Goal: Find specific page/section: Find specific page/section

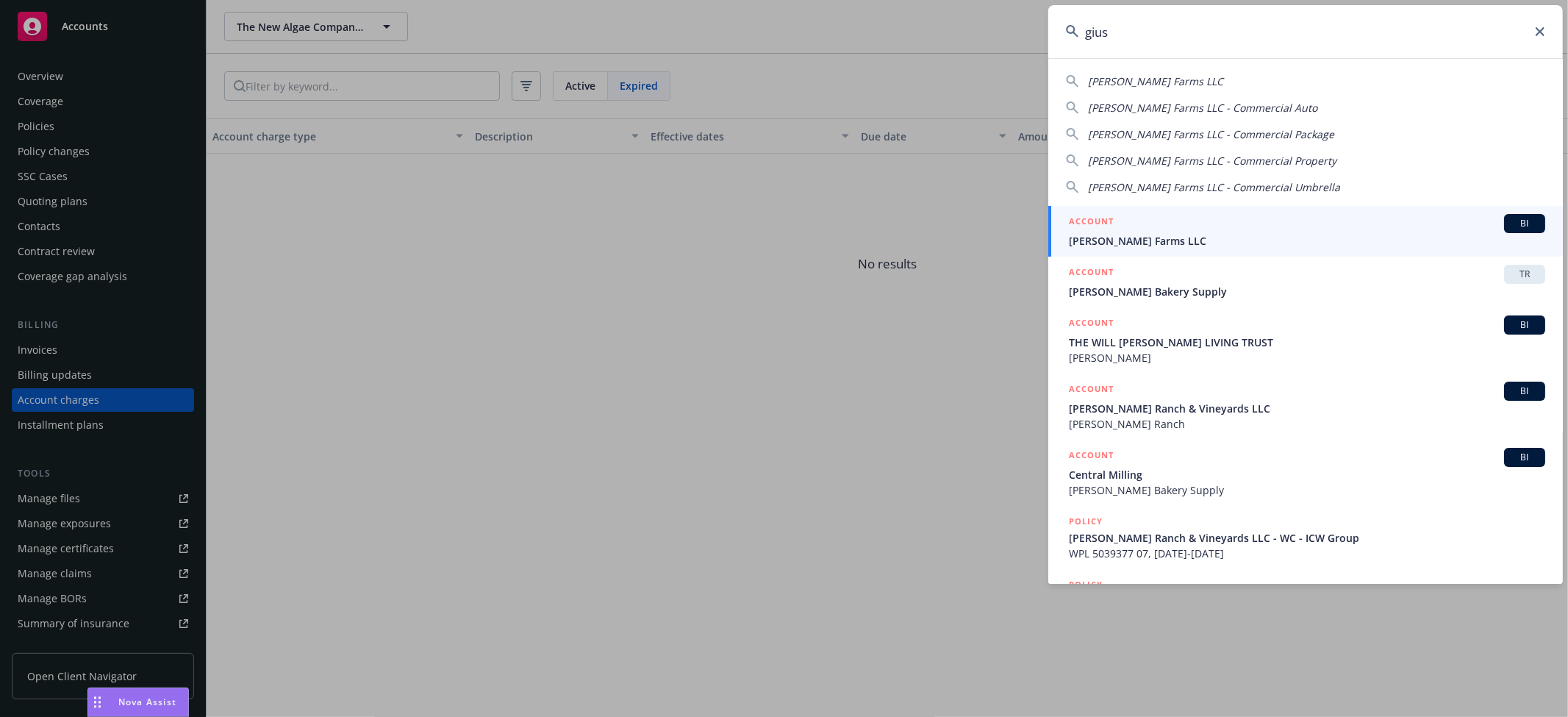
scroll to position [17, 0]
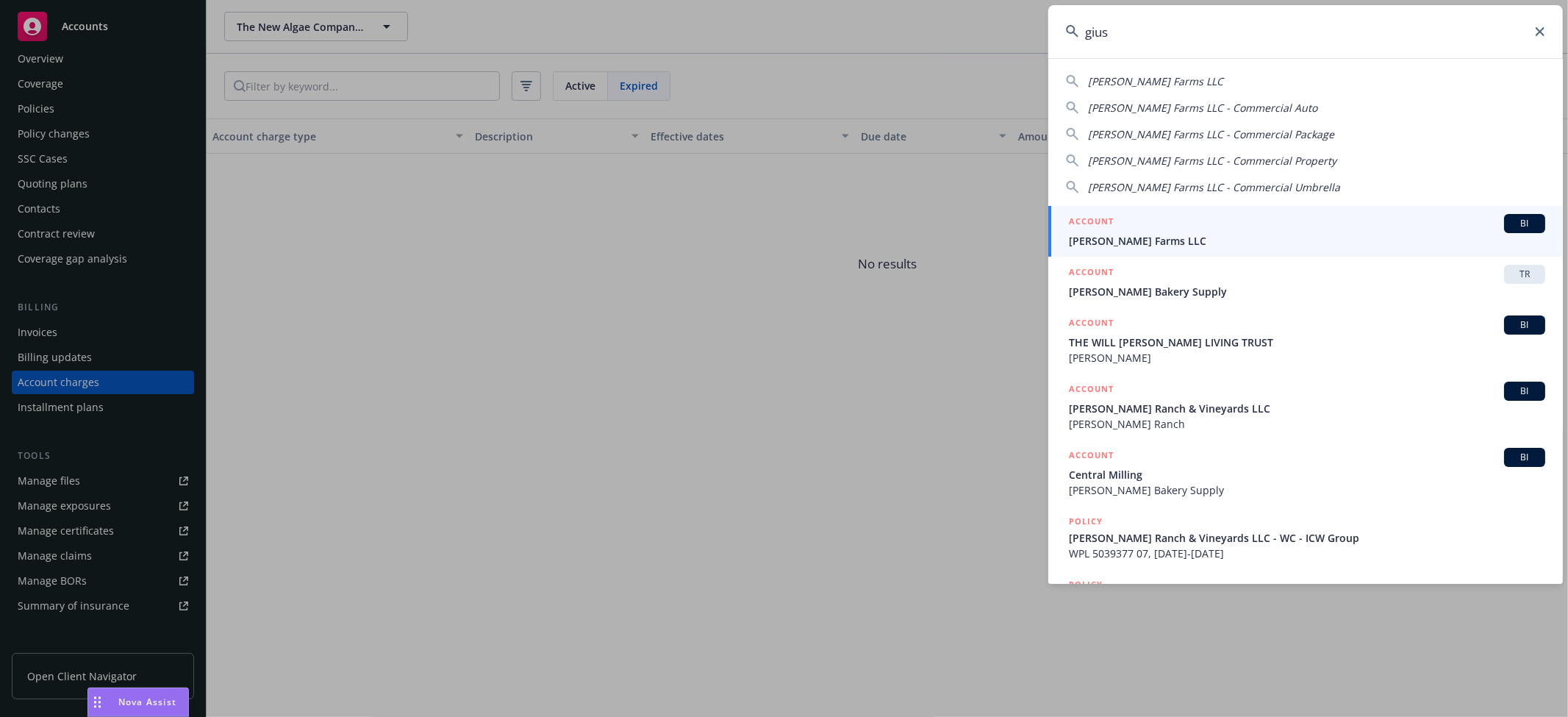
drag, startPoint x: 1259, startPoint y: 26, endPoint x: 982, endPoint y: 33, distance: 277.1
click at [982, 33] on div "gius [PERSON_NAME] Farms LLC [PERSON_NAME] Farms LLC - Commercial Auto [PERSON_…" at bounding box center [784, 358] width 1568 height 717
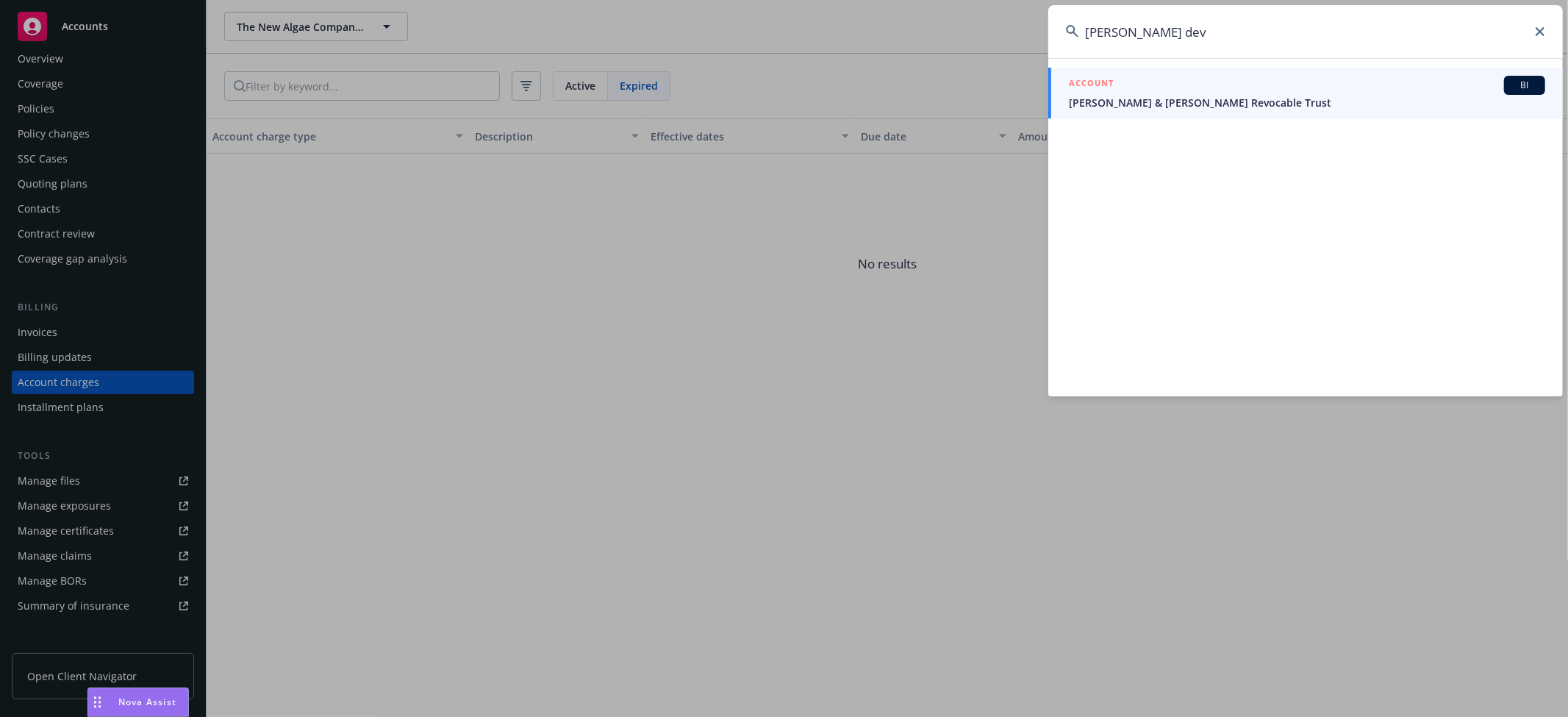
drag, startPoint x: 1182, startPoint y: 32, endPoint x: 1010, endPoint y: 9, distance: 173.5
click at [1010, 9] on div "[PERSON_NAME] dev ACCOUNT BI [PERSON_NAME] & [PERSON_NAME] Revocable Trust" at bounding box center [784, 358] width 1568 height 717
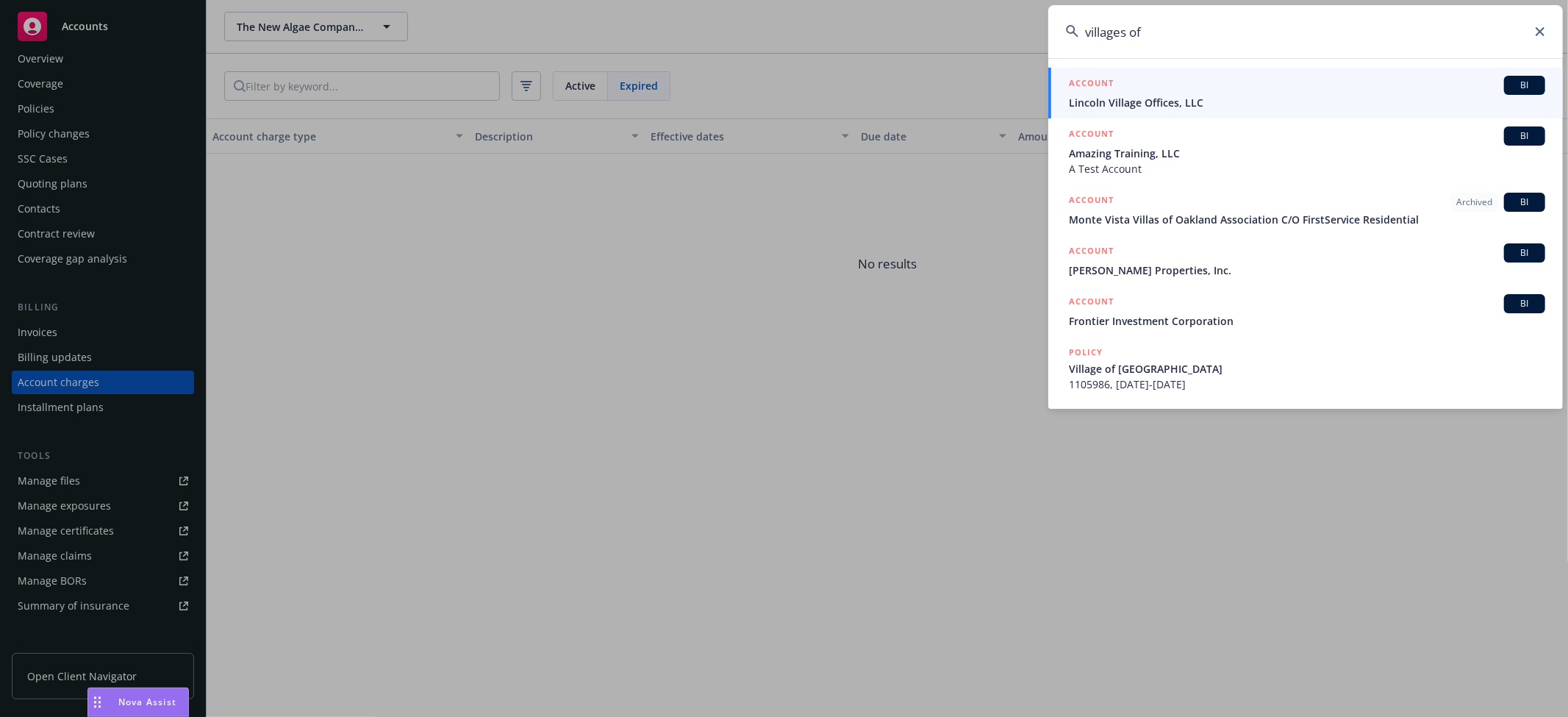
type input "villages of"
